Goal: Download file/media

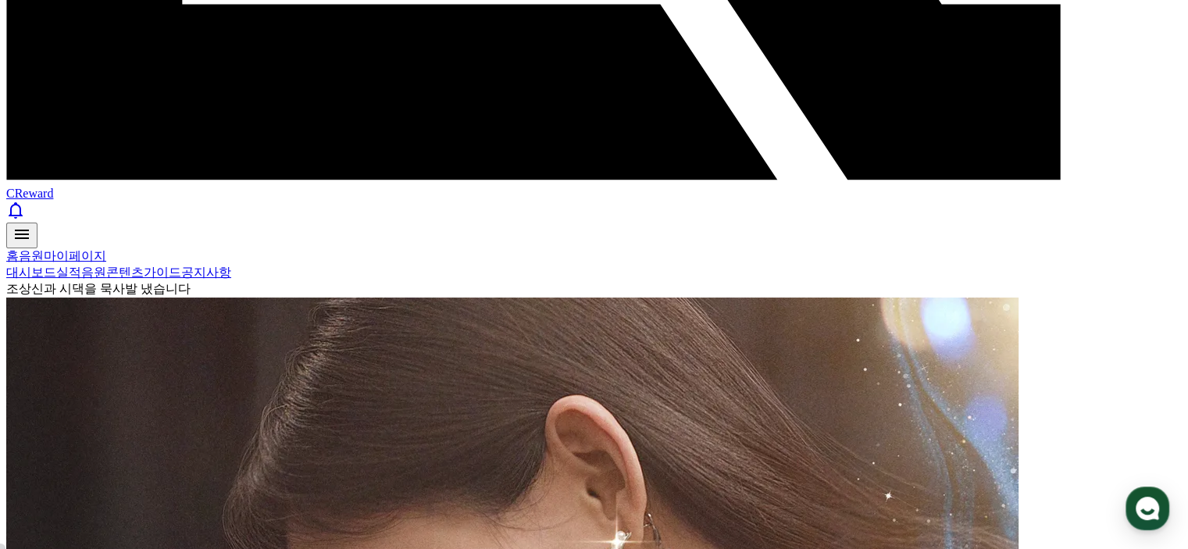
scroll to position [813, 0]
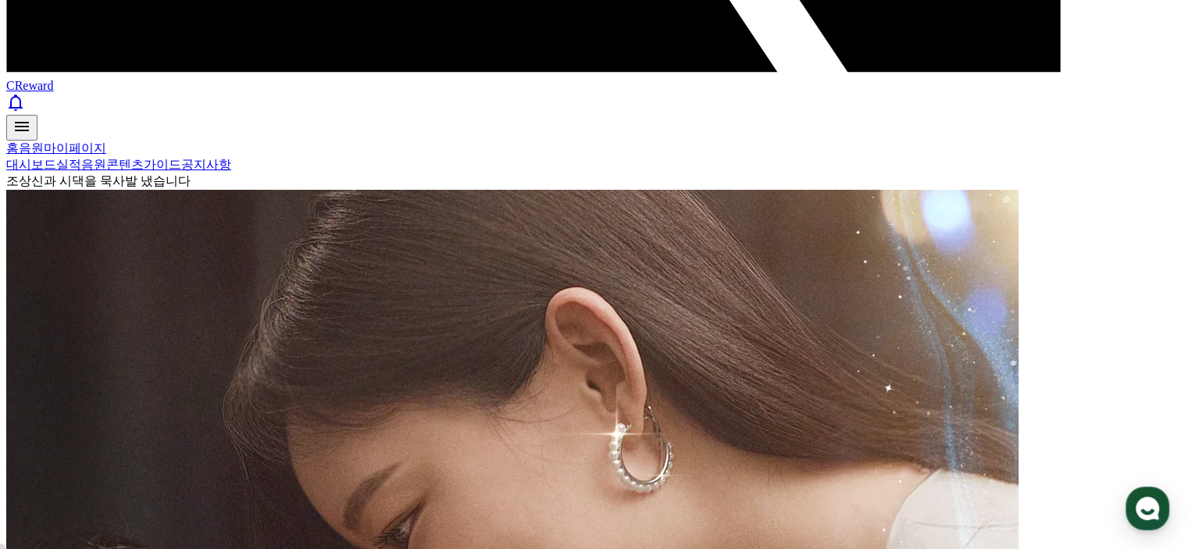
drag, startPoint x: 179, startPoint y: 306, endPoint x: 191, endPoint y: 302, distance: 12.4
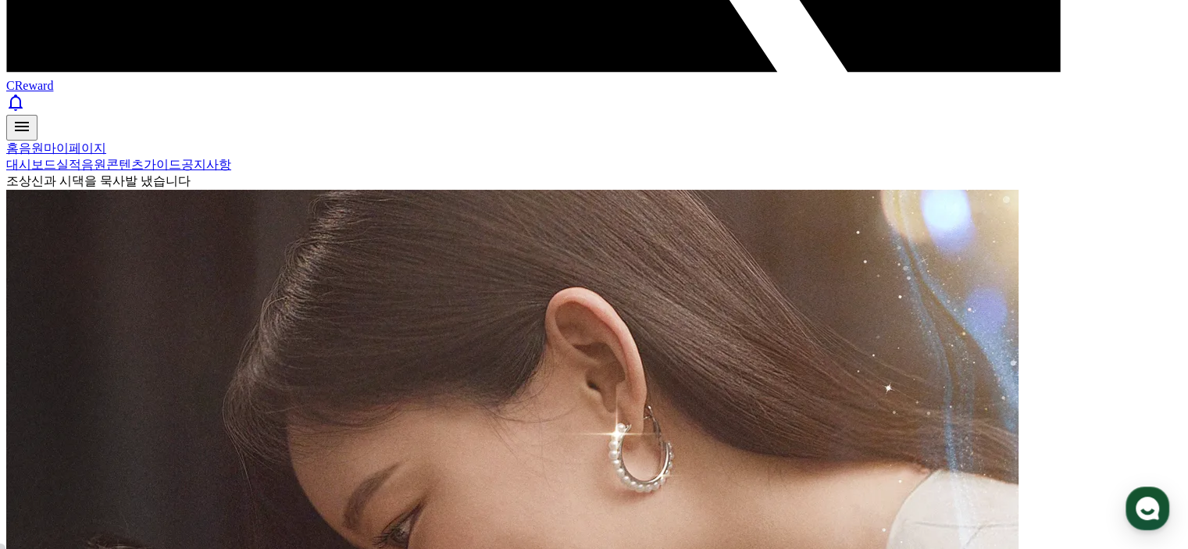
select select "**********"
drag, startPoint x: 672, startPoint y: 331, endPoint x: 669, endPoint y: 217, distance: 113.3
